Goal: Information Seeking & Learning: Learn about a topic

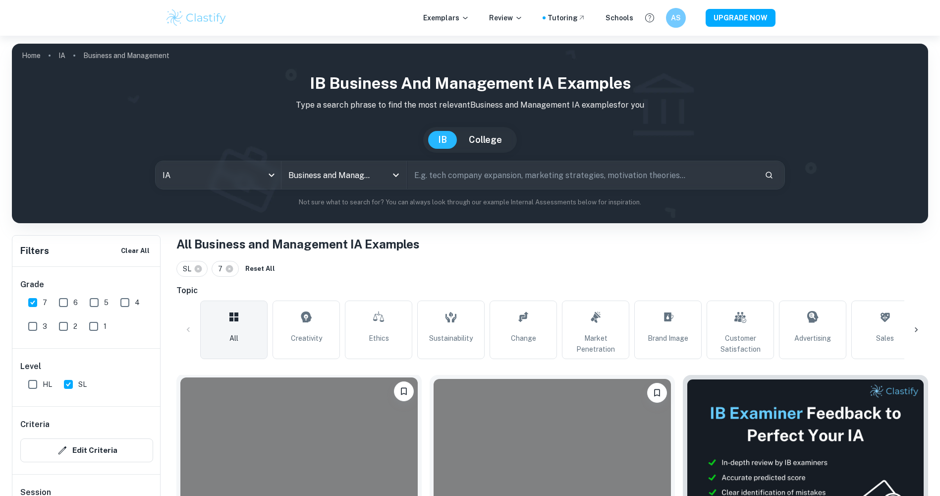
scroll to position [99, 0]
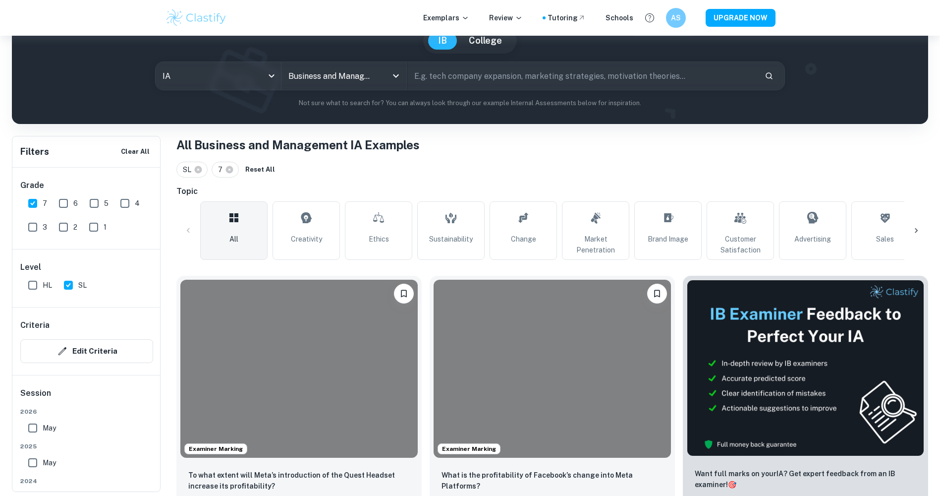
click at [41, 430] on input "May" at bounding box center [33, 428] width 20 height 20
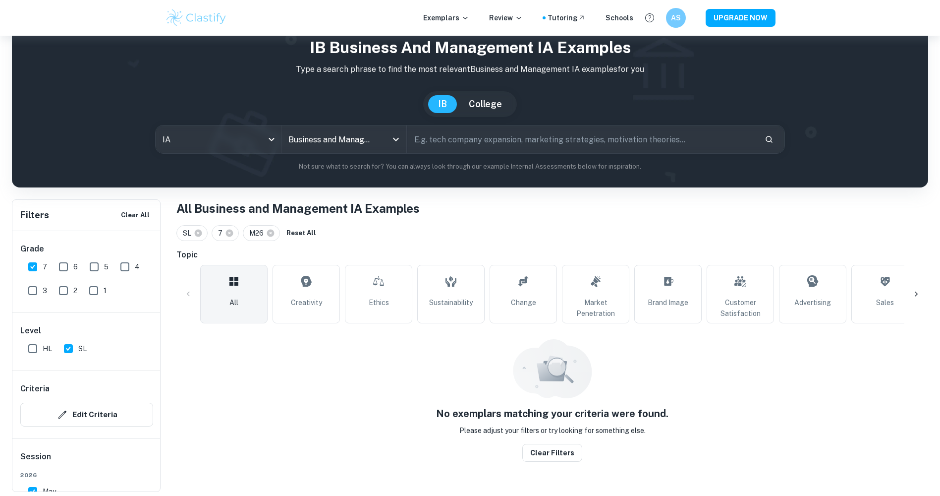
click at [34, 485] on input "May" at bounding box center [33, 491] width 20 height 20
checkbox input "false"
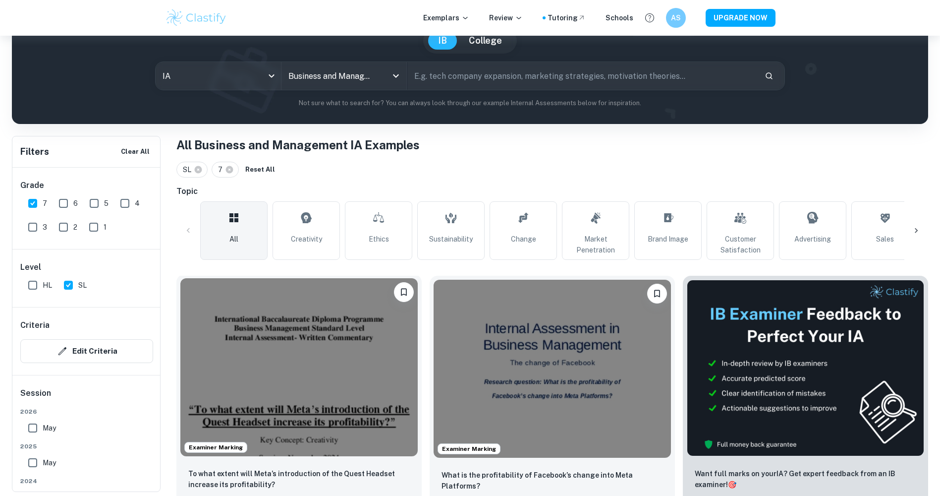
click at [357, 351] on img at bounding box center [298, 367] width 237 height 178
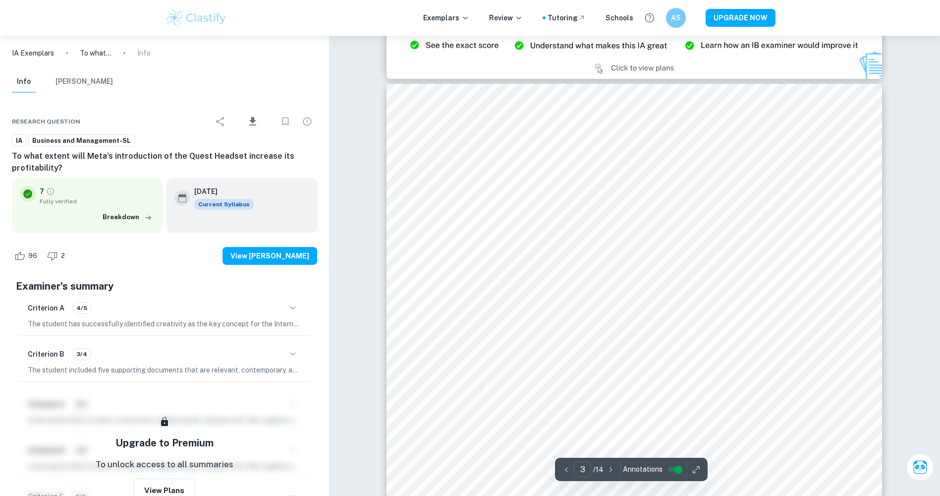
scroll to position [1536, 0]
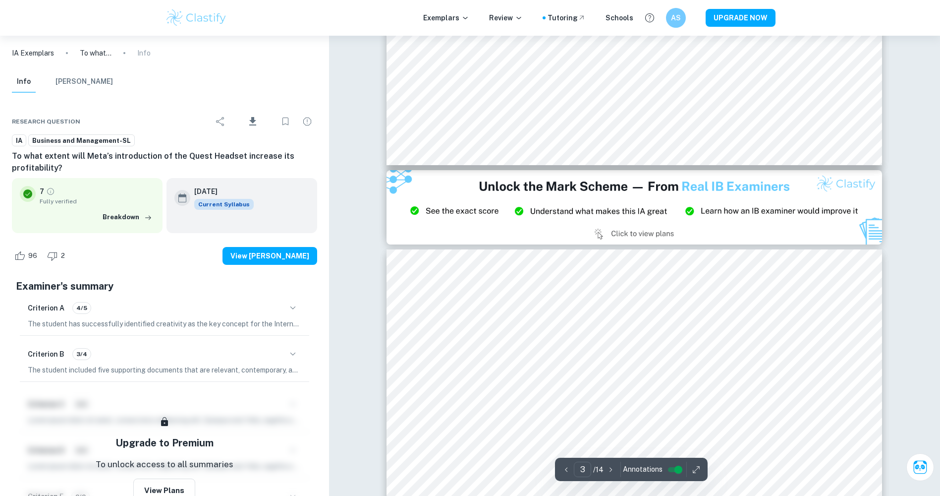
type input "2"
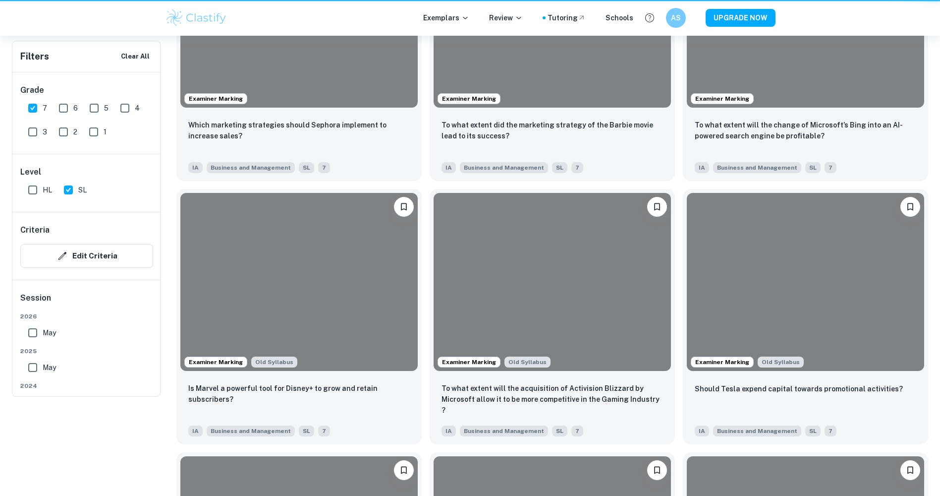
scroll to position [99, 0]
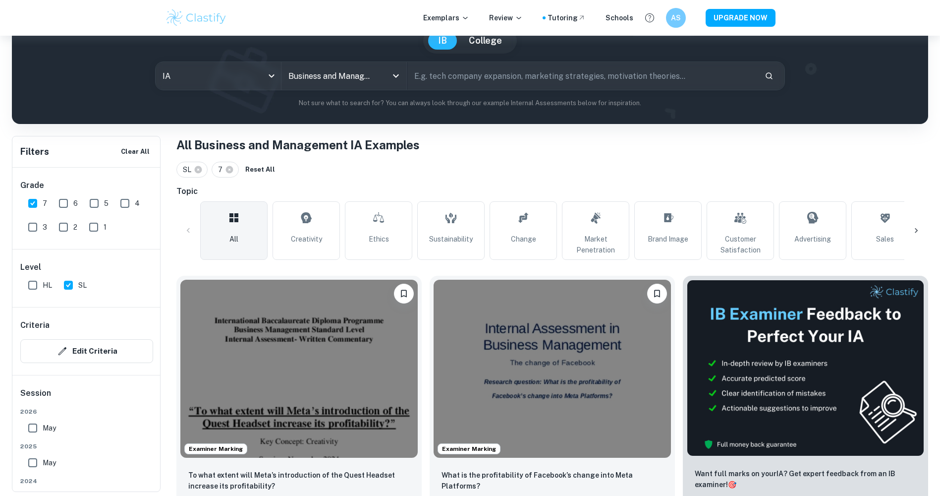
click at [489, 72] on input "text" at bounding box center [582, 76] width 350 height 28
type input "netflix"
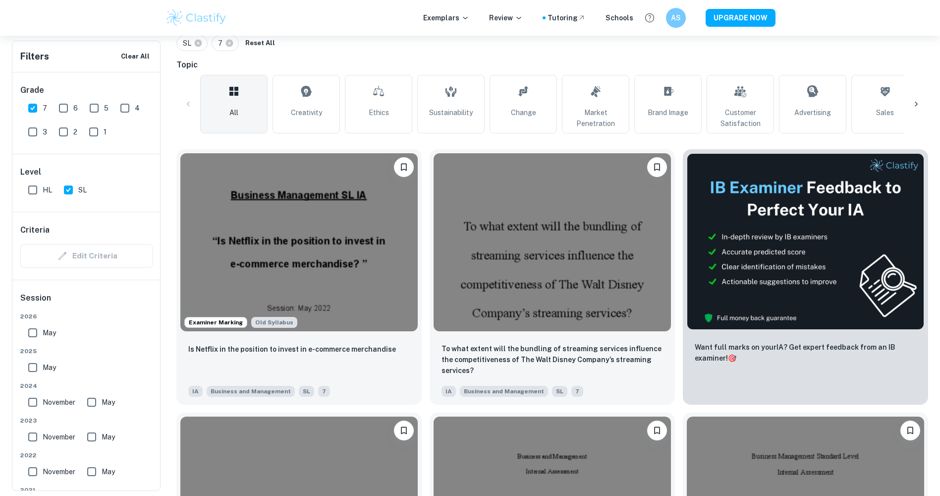
scroll to position [297, 0]
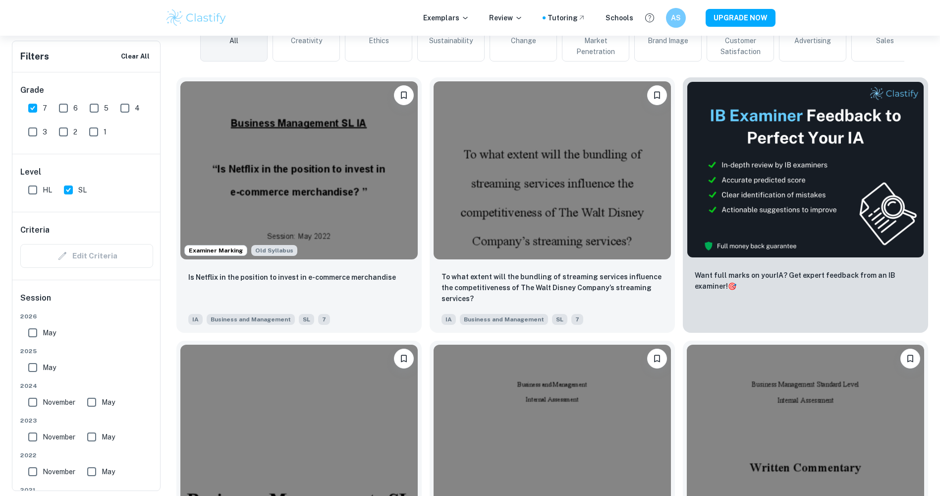
click at [28, 109] on input "7" at bounding box center [33, 108] width 20 height 20
checkbox input "false"
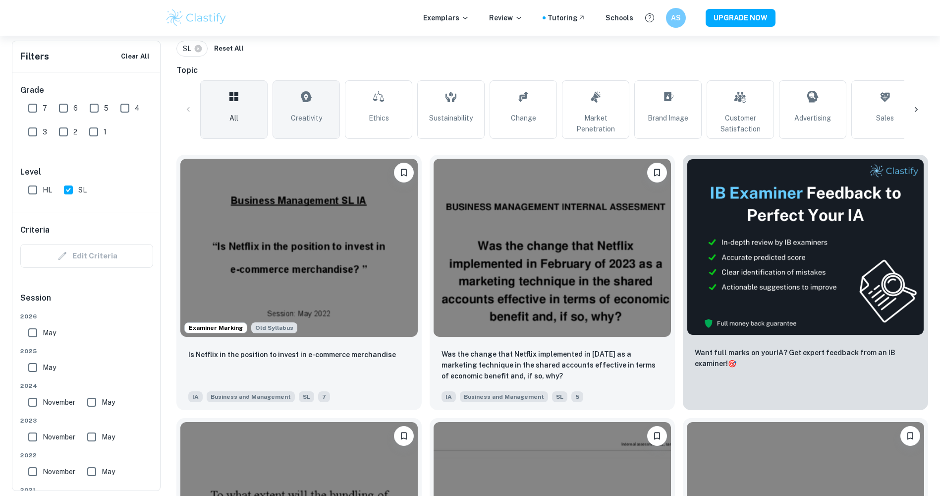
scroll to position [0, 0]
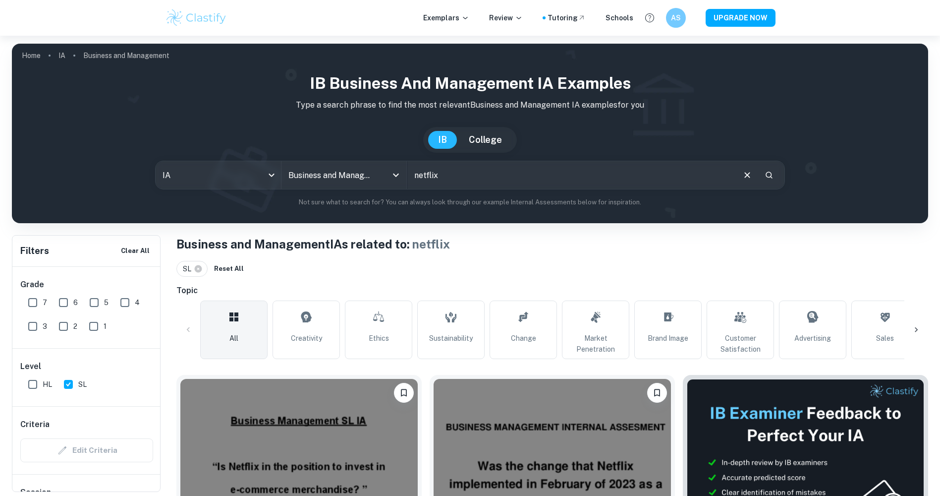
click at [464, 186] on input "netflix" at bounding box center [570, 175] width 327 height 28
click at [454, 180] on input "netflix ai" at bounding box center [570, 175] width 327 height 28
type input "netflix artificial intelligence"
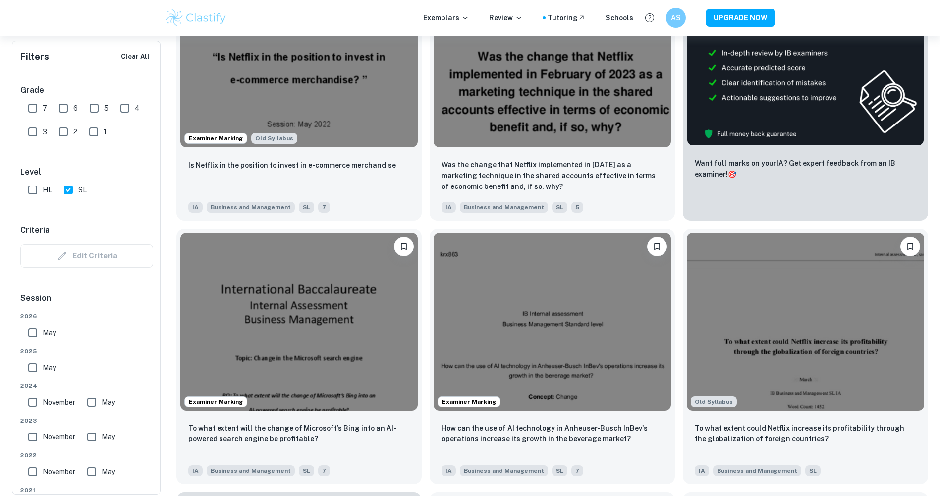
scroll to position [149, 0]
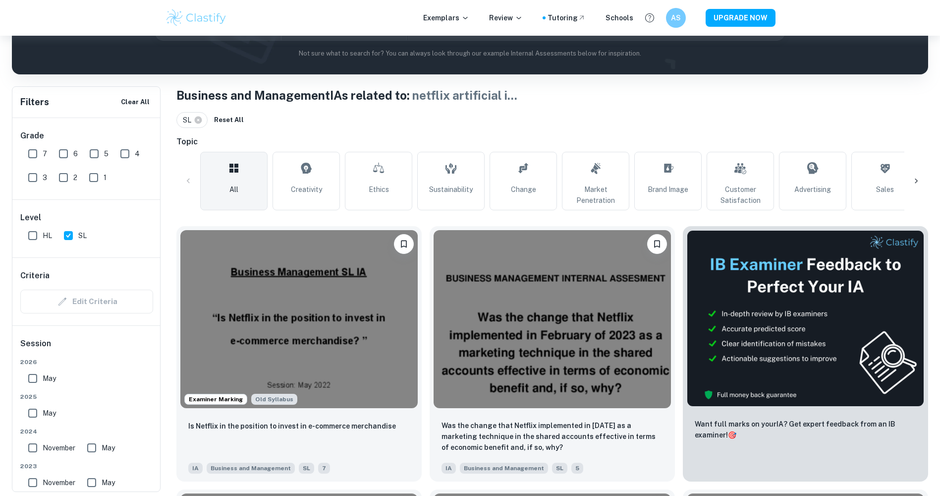
click at [33, 154] on input "7" at bounding box center [33, 154] width 20 height 20
checkbox input "true"
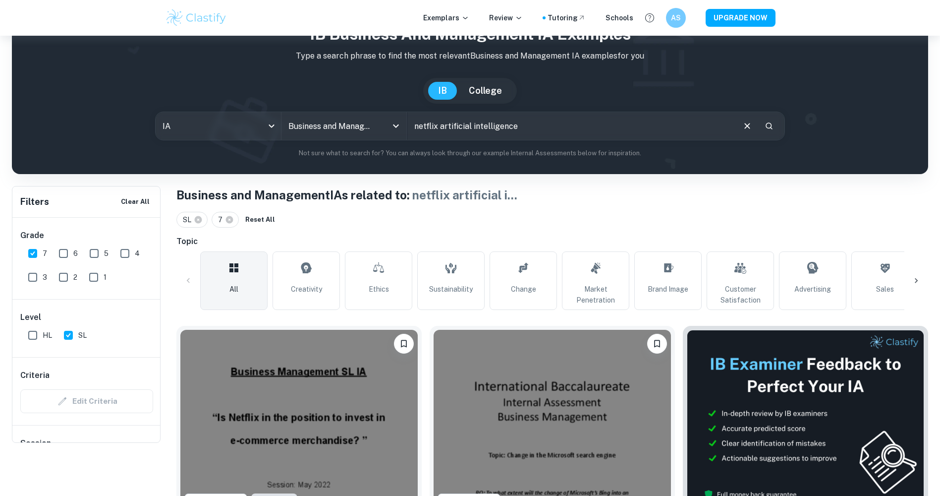
scroll to position [0, 0]
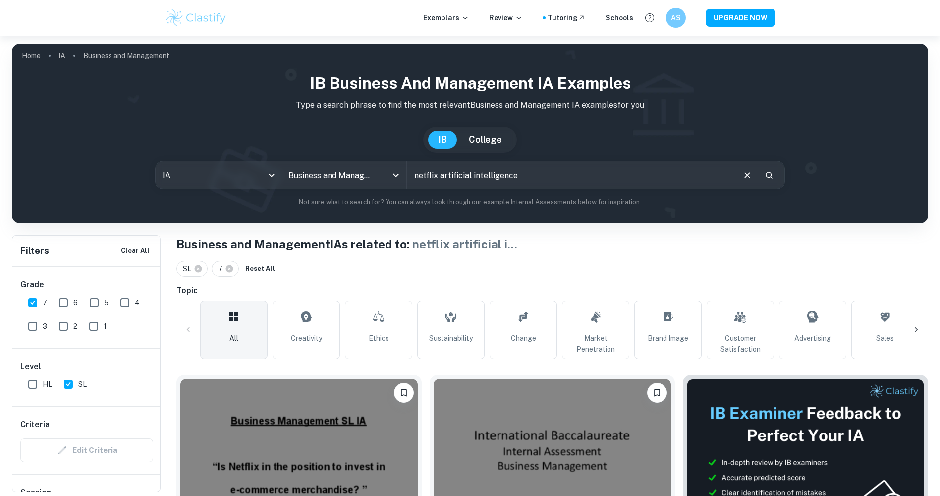
drag, startPoint x: 413, startPoint y: 176, endPoint x: 612, endPoint y: 166, distance: 199.0
click at [612, 166] on input "netflix artificial intelligence" at bounding box center [570, 175] width 327 height 28
type input "netflix"
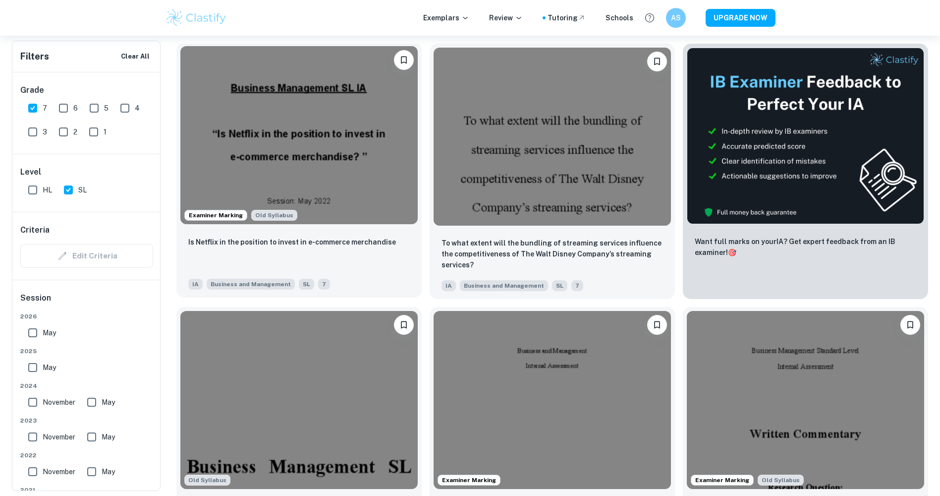
scroll to position [99, 0]
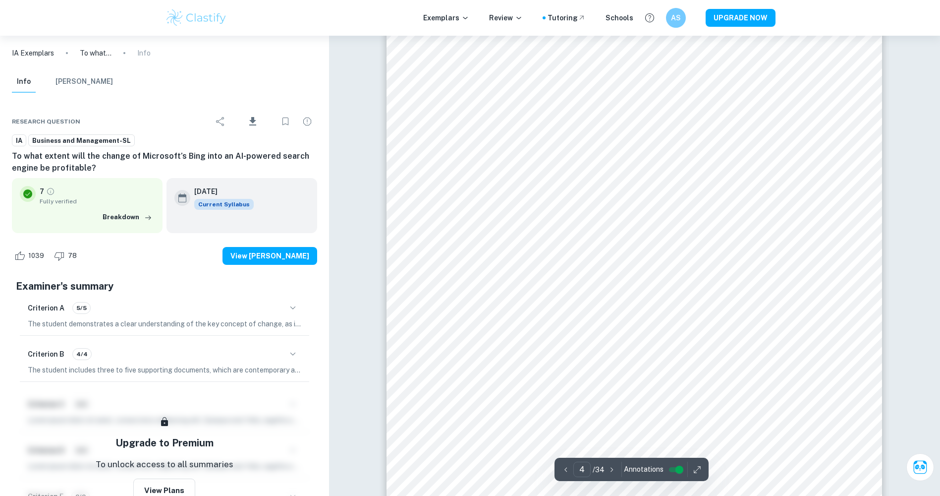
scroll to position [2329, 0]
type input "3"
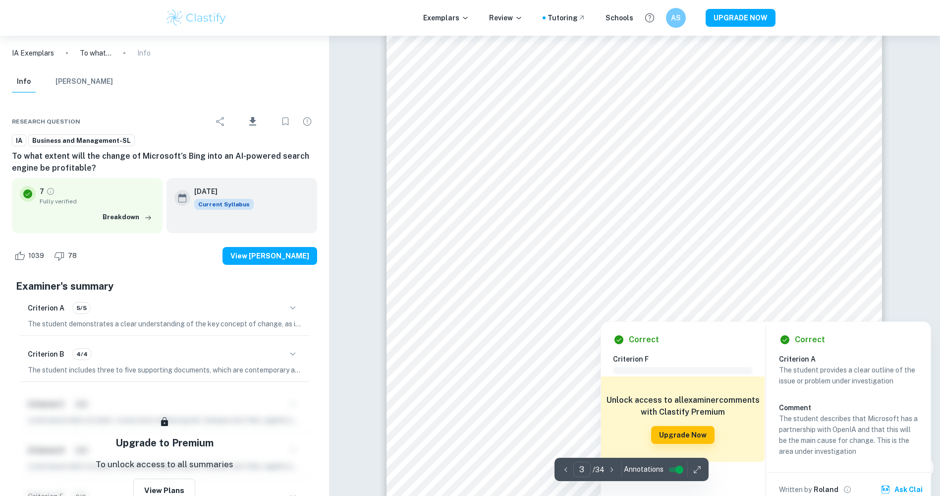
scroll to position [1636, 0]
